Goal: Complete application form: Complete application form

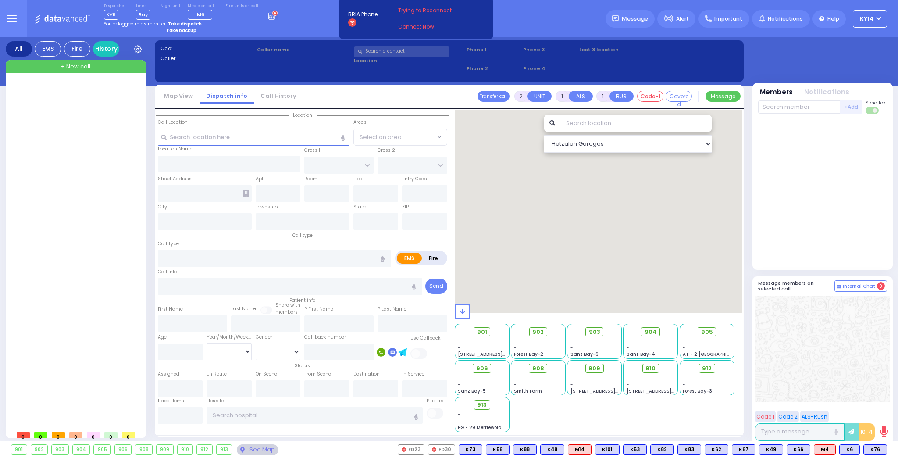
select select
radio input "true"
type input "[PERSON_NAME]"
select select
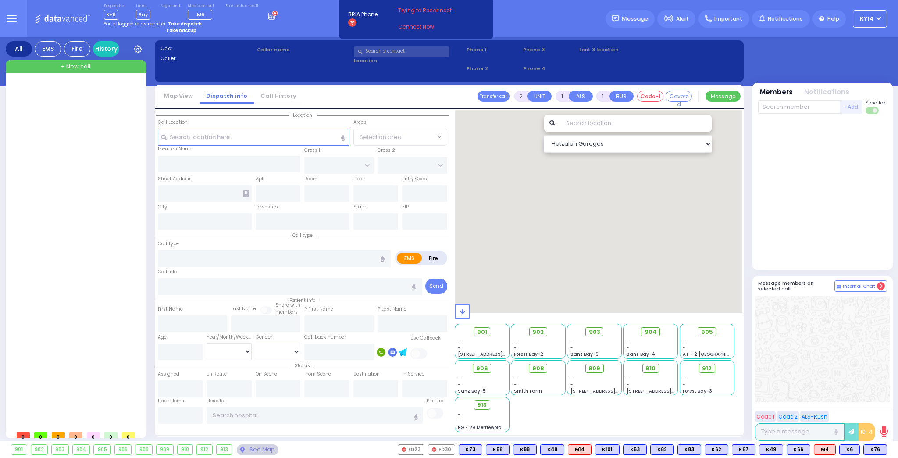
type input "21:06"
select select
radio input "true"
select select
select select "Hatzalah Garages"
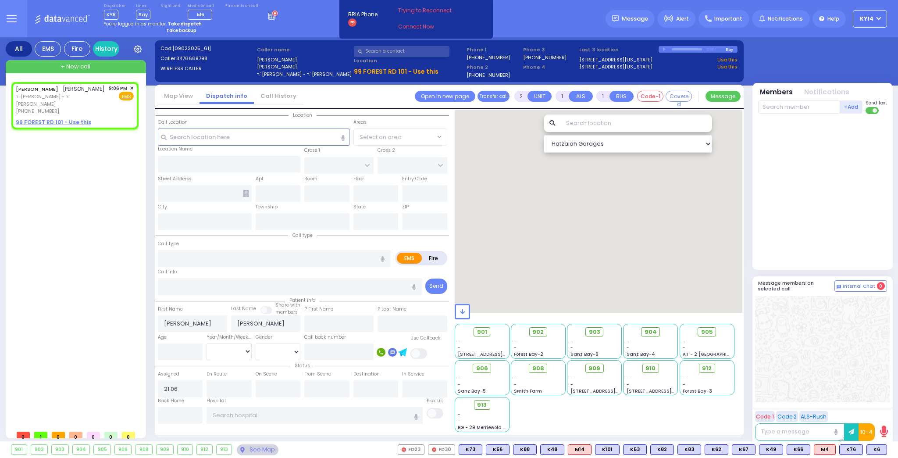
select select
radio input "true"
select select
select select "Hatzalah Garages"
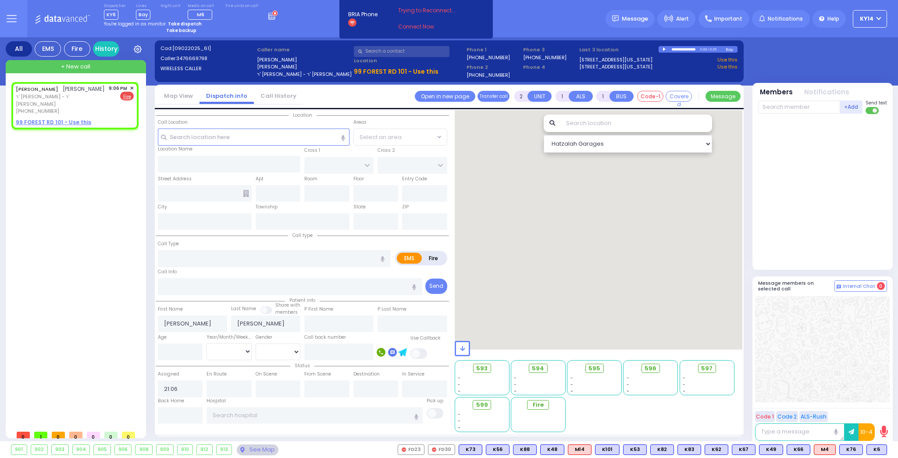
select select
radio input "false"
radio input "true"
select select
type input "FOREST RD"
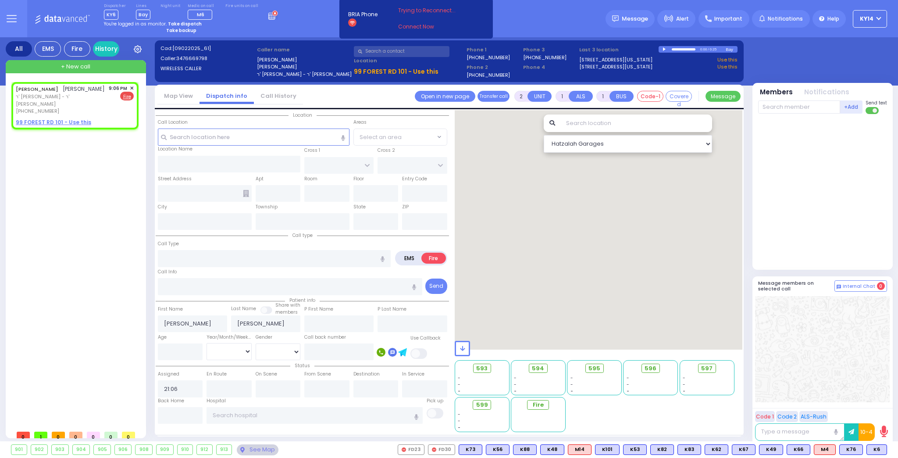
type input "LUBLIN WAY"
type input "[STREET_ADDRESS]"
type input "[PERSON_NAME]"
type input "[US_STATE]"
type input "10950"
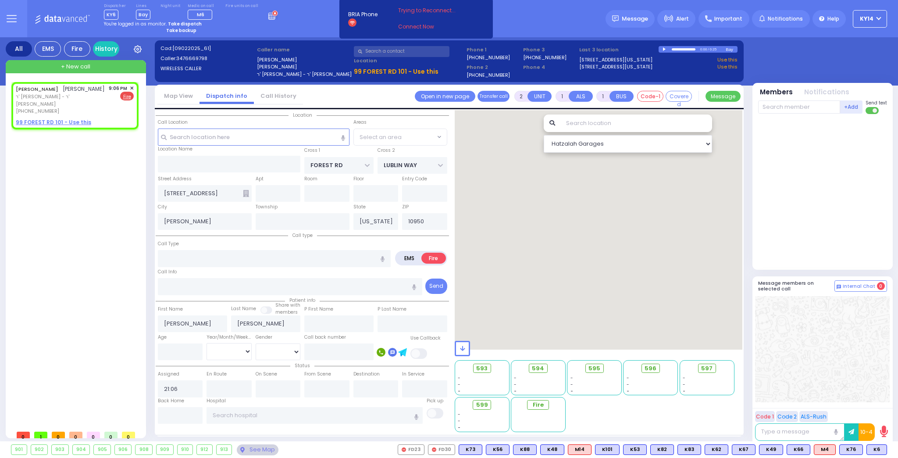
type input "ga"
radio input "true"
select select
type input "Gas Smell"
radio input "true"
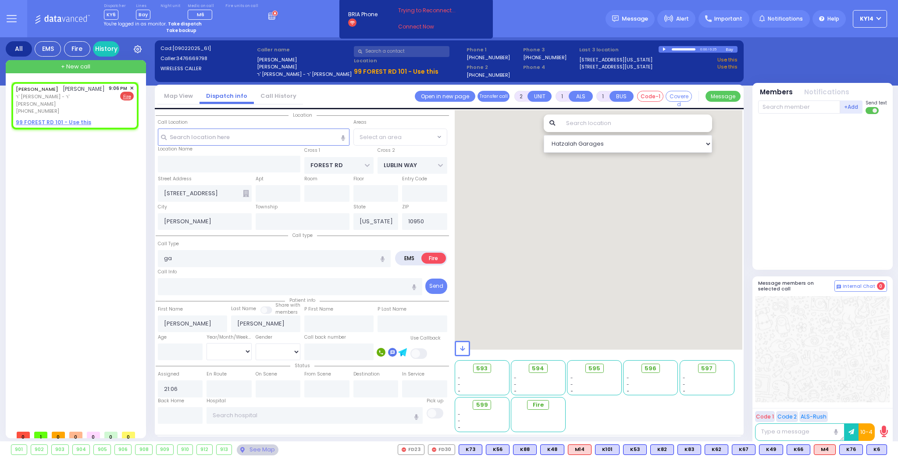
select select
radio input "true"
select select
radio input "true"
select select
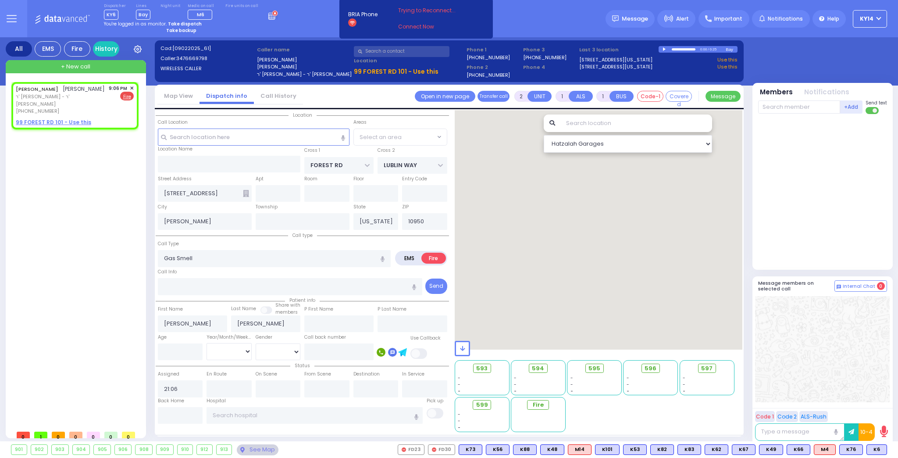
type input "21:08"
select select "MONROE"
select select "Hatzalah Garages"
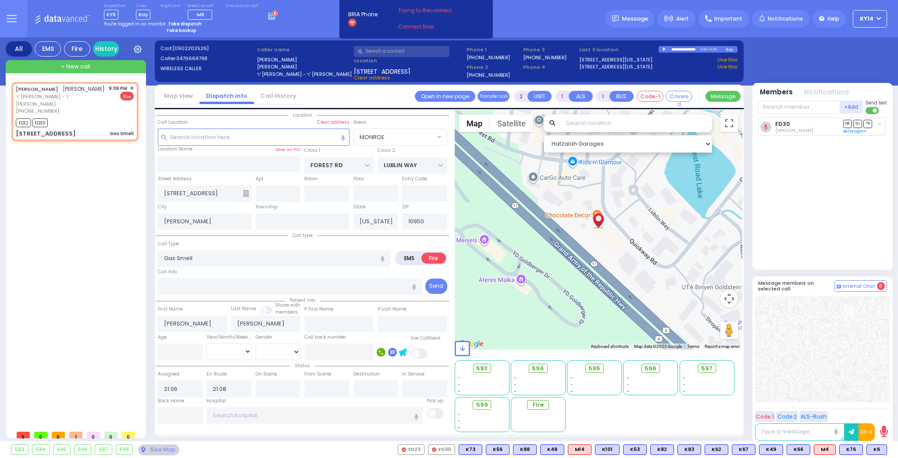
select select
radio input "true"
select select
select select "MONROE"
select select "Hatzalah Garages"
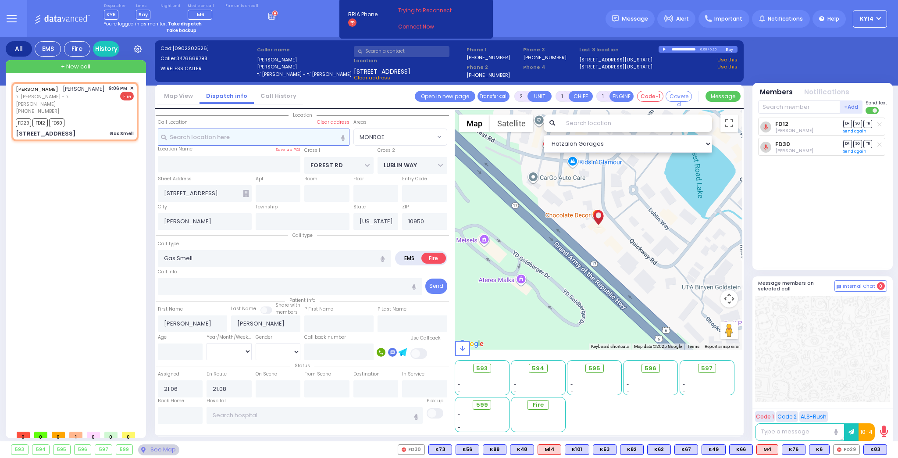
select select
radio input "true"
select select
select select "Hatzalah Garages"
select select "MONROE"
